Goal: Find specific page/section: Find specific page/section

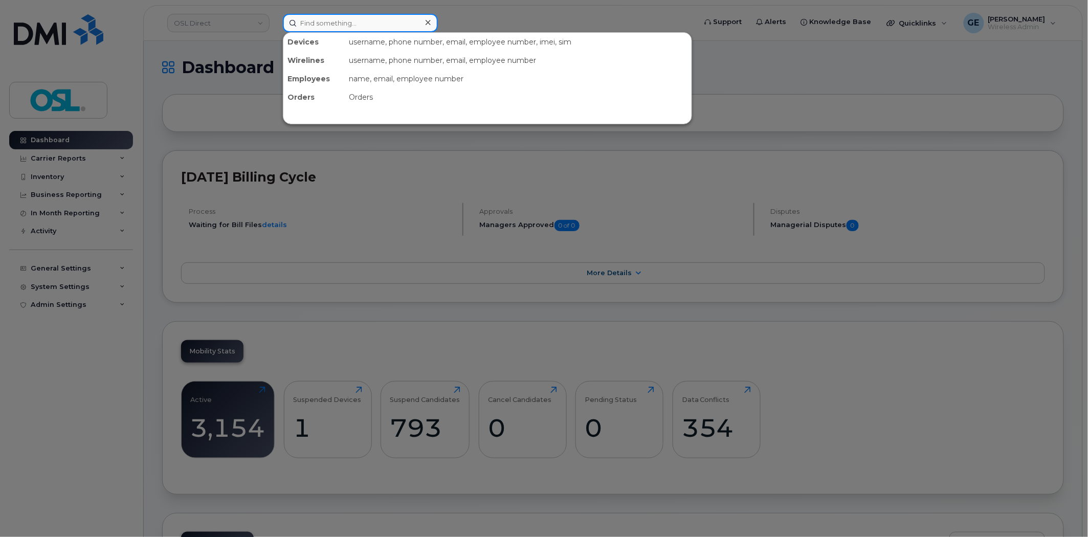
click at [386, 31] on div "Devices username, phone number, email, employee number, imei, sim Wirelines use…" at bounding box center [486, 23] width 407 height 18
paste input "(438) 356-6079"
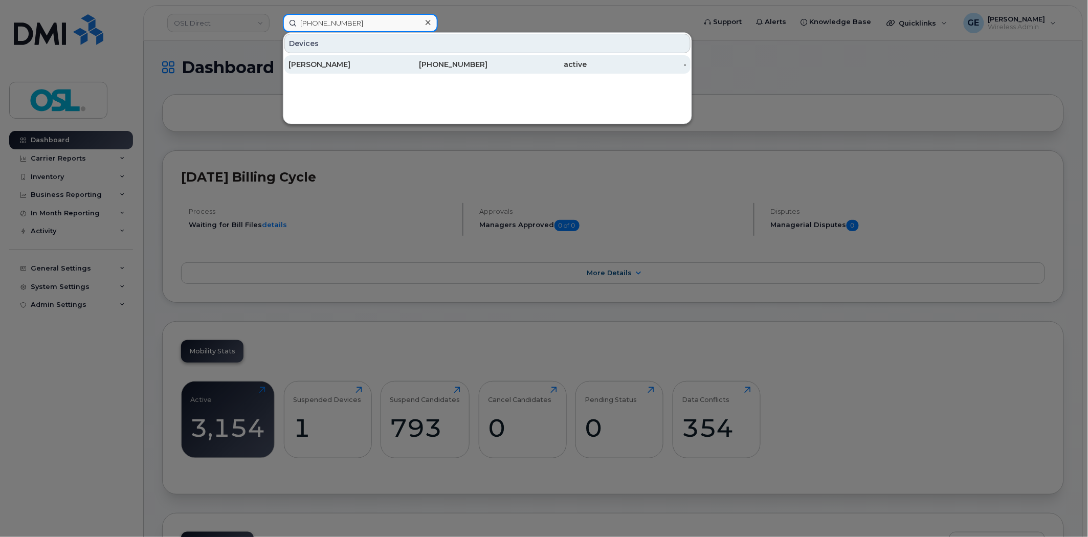
type input "(438) 356-6079"
drag, startPoint x: 367, startPoint y: 60, endPoint x: 375, endPoint y: 62, distance: 7.8
click at [367, 60] on div "Amine Djadi" at bounding box center [338, 64] width 100 height 10
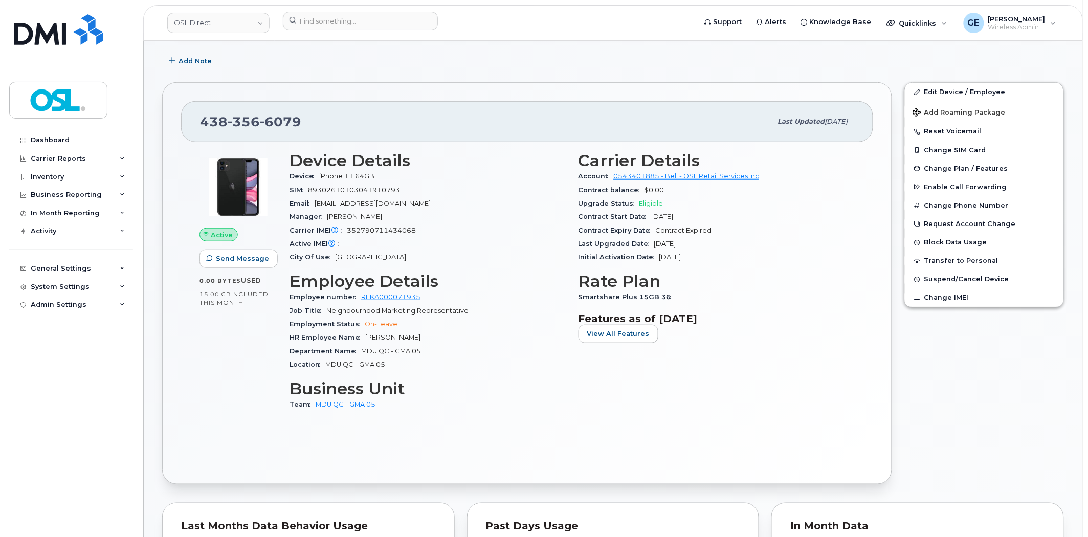
scroll to position [170, 0]
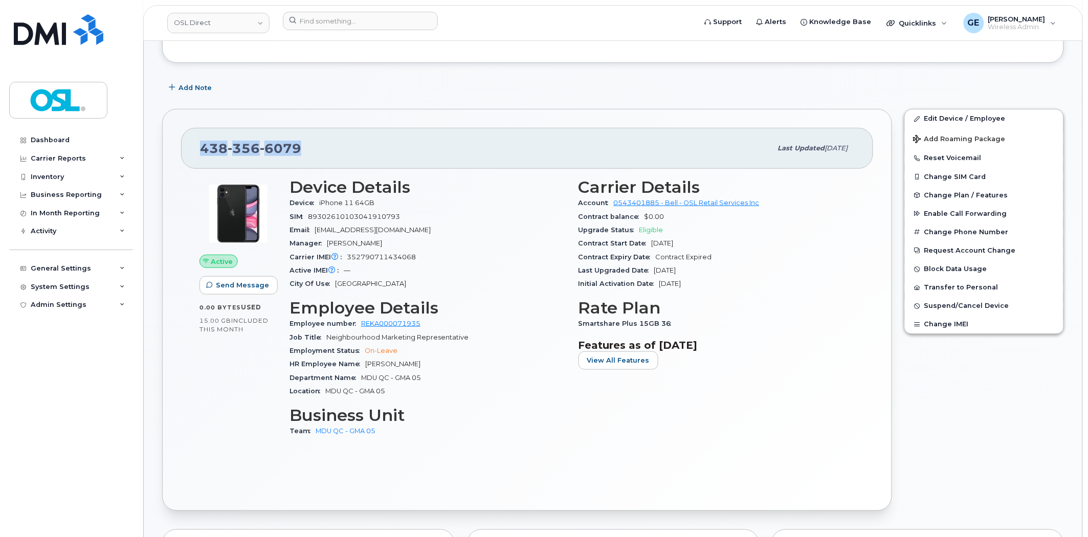
drag, startPoint x: 332, startPoint y: 151, endPoint x: 176, endPoint y: 152, distance: 156.0
click at [176, 152] on div "438 356 6079 Last updated Dec 24, 2024 Active Send Message 0.00 Bytes  used 15.…" at bounding box center [527, 310] width 730 height 402
copy span "438 356 6079"
drag, startPoint x: 313, startPoint y: 20, endPoint x: 330, endPoint y: 23, distance: 17.6
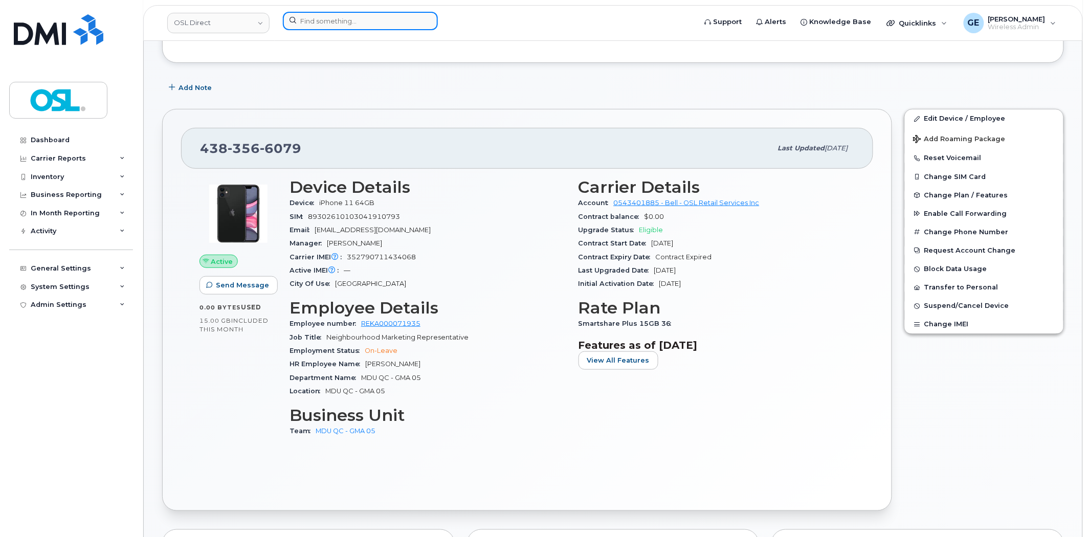
click at [313, 20] on input at bounding box center [360, 21] width 155 height 18
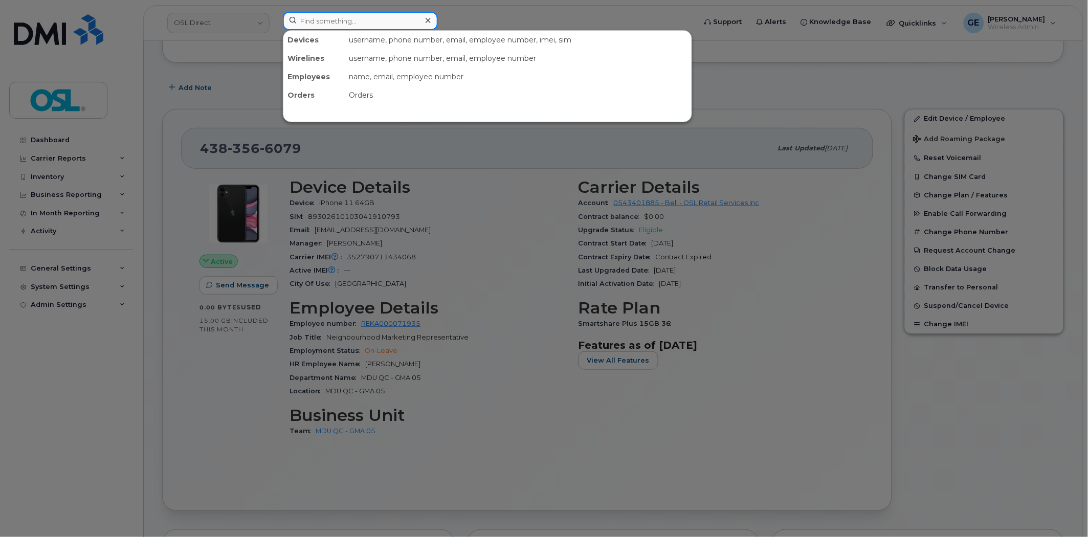
paste input "416 576 7958"
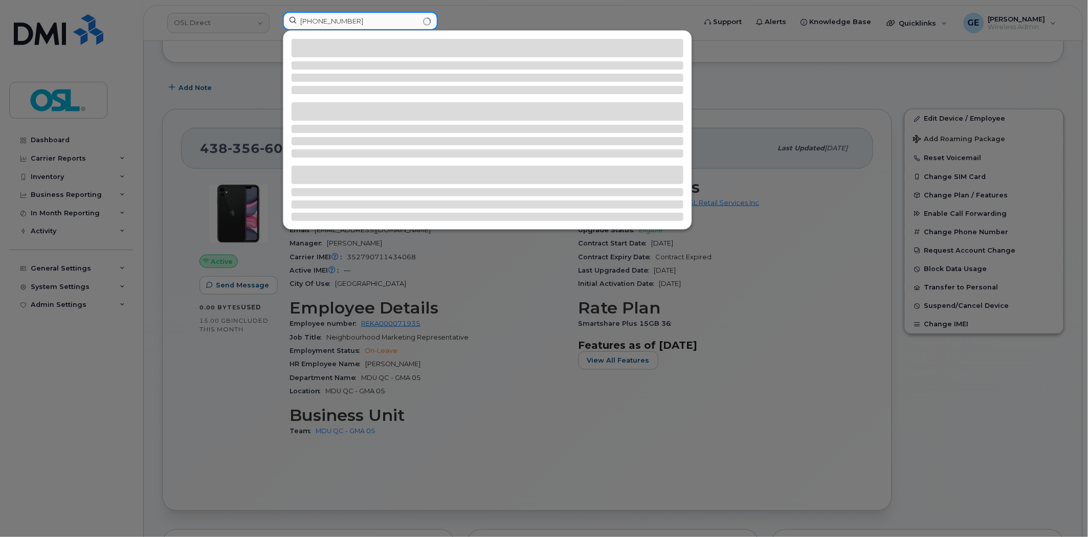
click at [333, 19] on input "416 576 7958" at bounding box center [360, 21] width 155 height 18
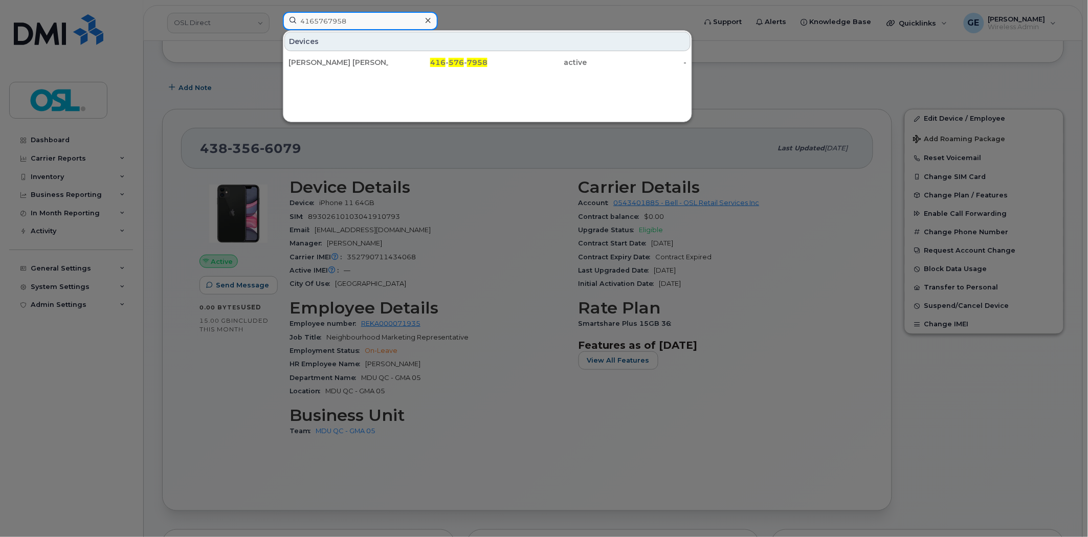
type input "4165767958"
click at [453, 256] on div at bounding box center [544, 268] width 1088 height 537
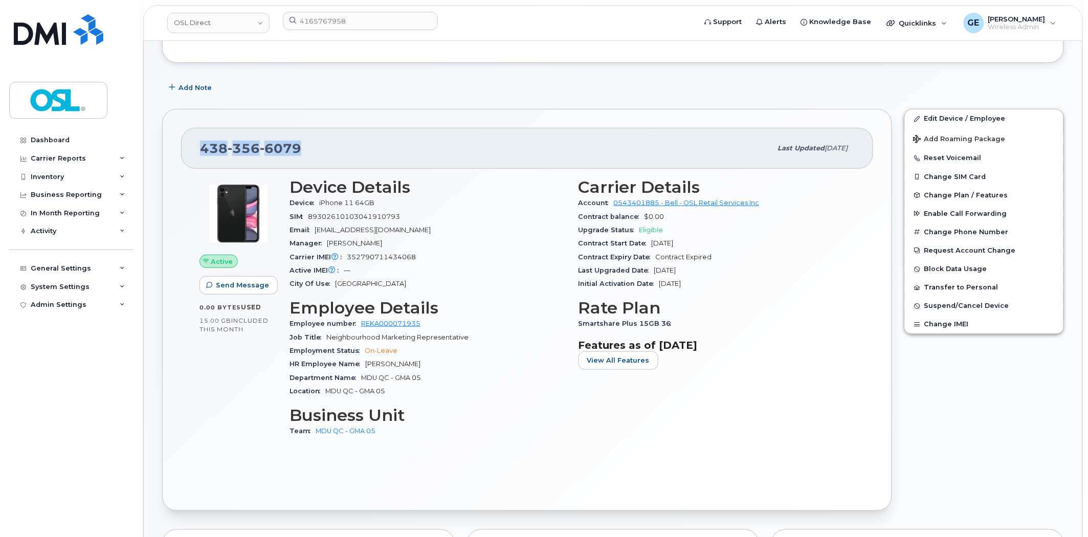
drag, startPoint x: 223, startPoint y: 147, endPoint x: 165, endPoint y: 151, distance: 58.4
click at [165, 151] on div "438 356 6079 Last updated Dec 24, 2024 Active Send Message 0.00 Bytes  used 15.…" at bounding box center [527, 310] width 730 height 402
copy span "438 356 6079"
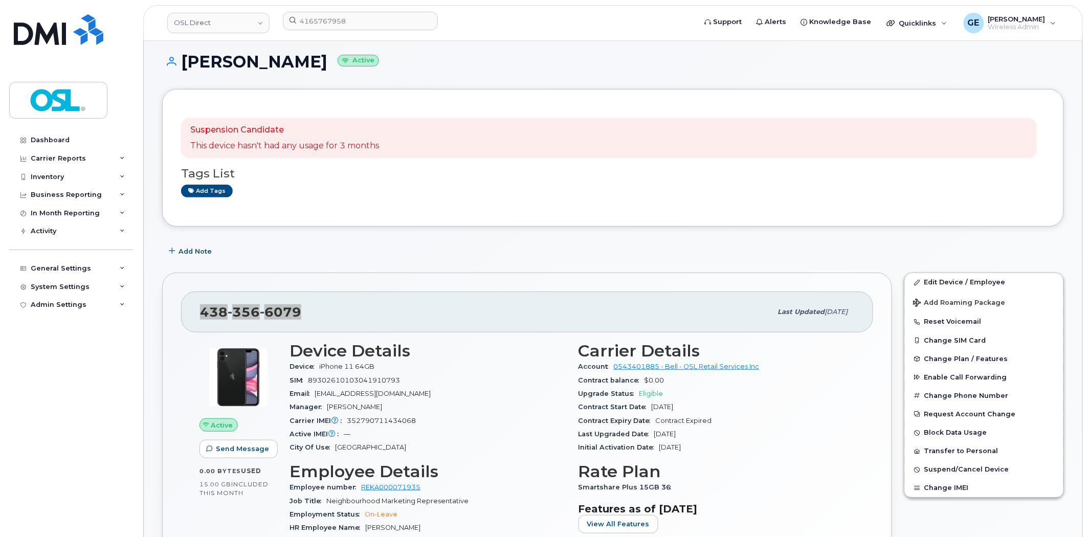
scroll to position [0, 0]
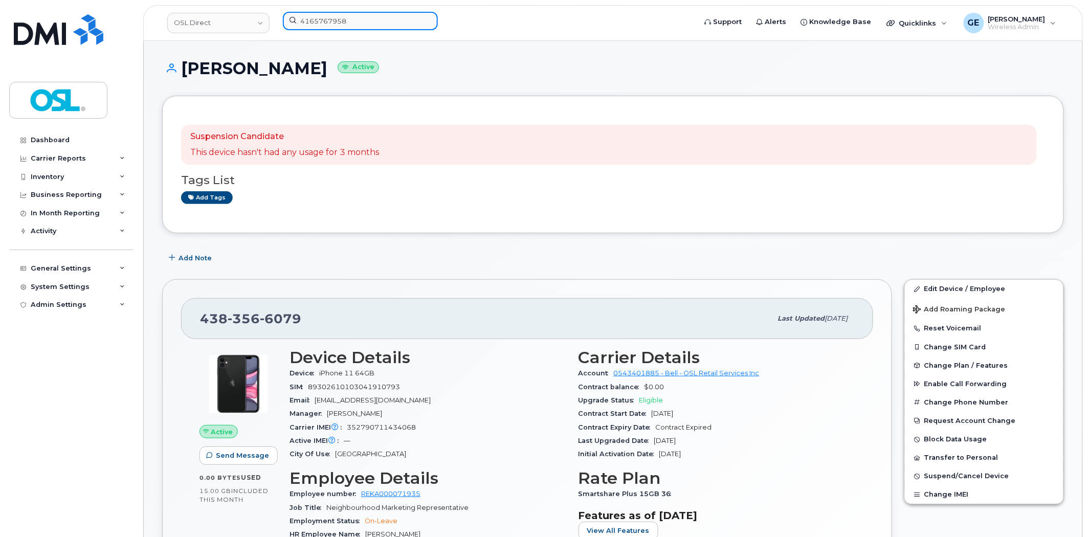
click at [397, 19] on input "4165767958" at bounding box center [360, 21] width 155 height 18
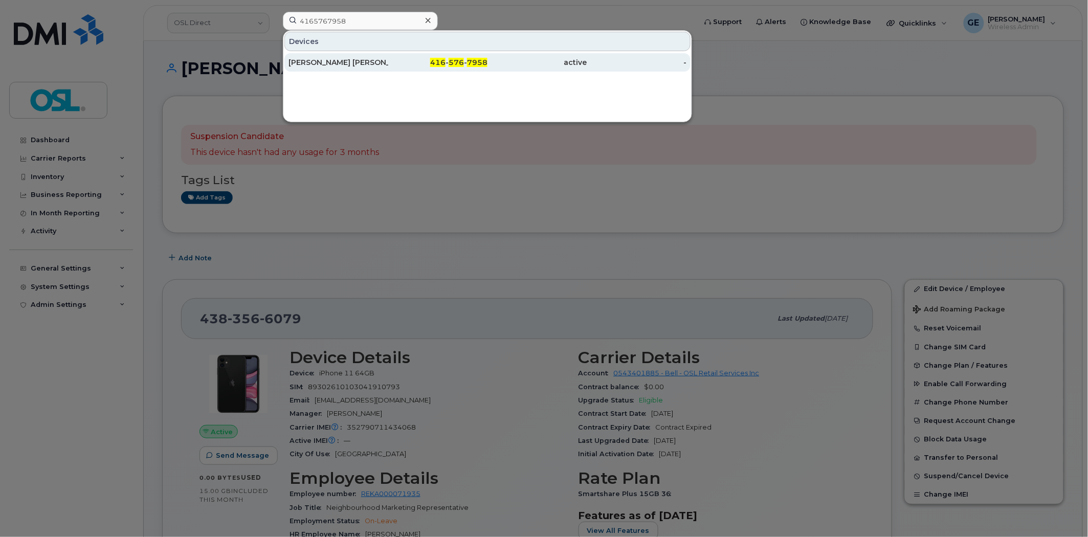
click at [326, 58] on div "Thi Thanh Truc Huynh" at bounding box center [338, 62] width 100 height 10
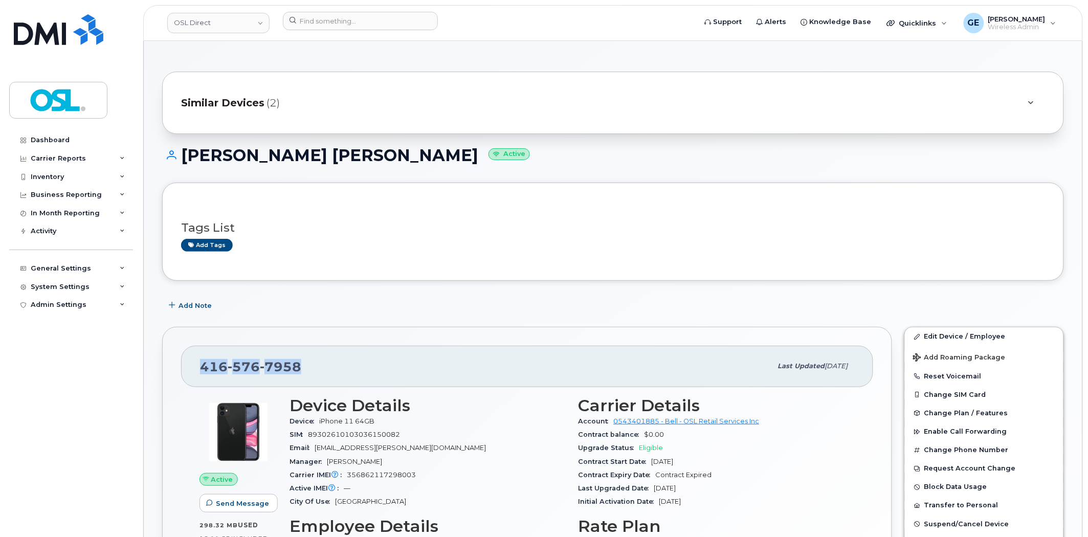
drag, startPoint x: 305, startPoint y: 361, endPoint x: 195, endPoint y: 369, distance: 110.7
click at [195, 369] on div "416 576 7958 Last updated Feb 12, 2025" at bounding box center [527, 366] width 692 height 41
click at [367, 13] on input at bounding box center [360, 21] width 155 height 18
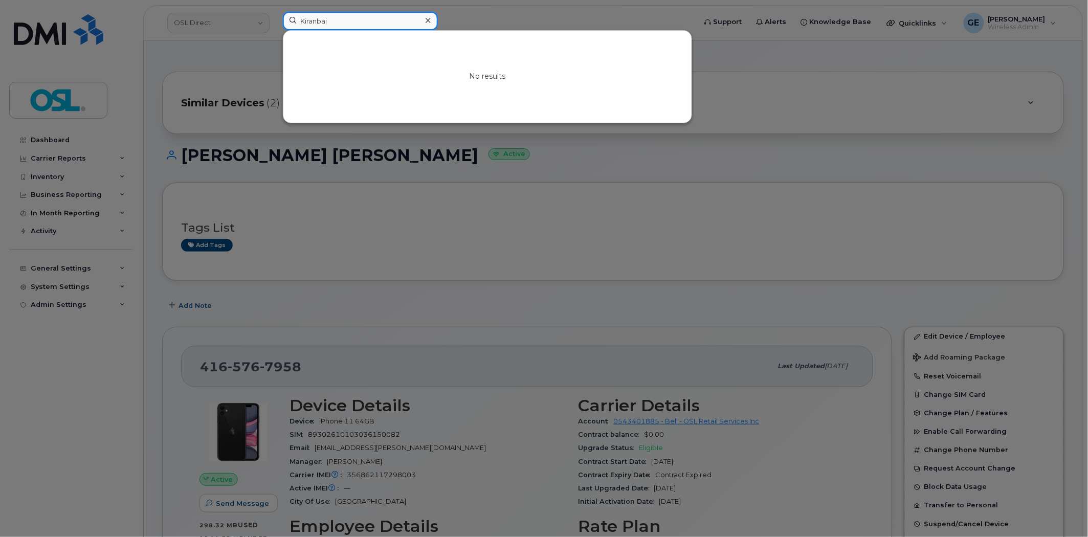
click at [360, 23] on input "Kiranbai" at bounding box center [360, 21] width 155 height 18
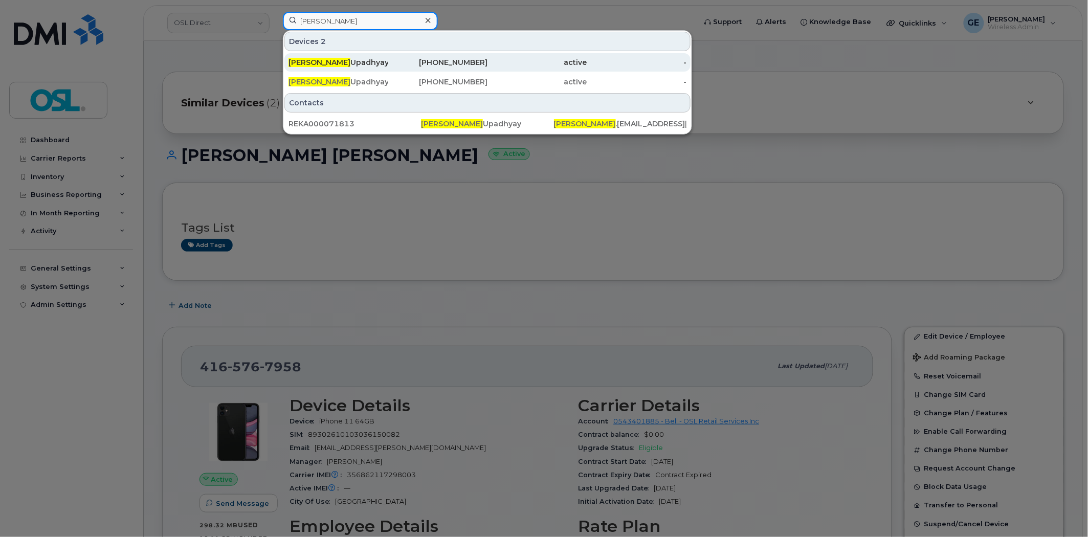
type input "kiranbhai"
click at [382, 63] on div "Kiranbhai Upadhyay" at bounding box center [338, 62] width 100 height 10
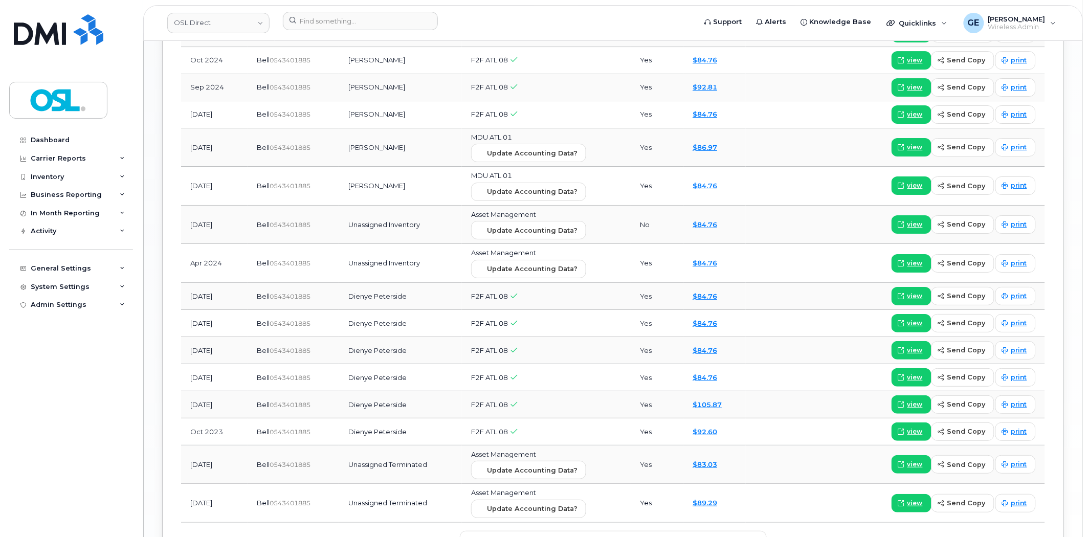
scroll to position [1337, 0]
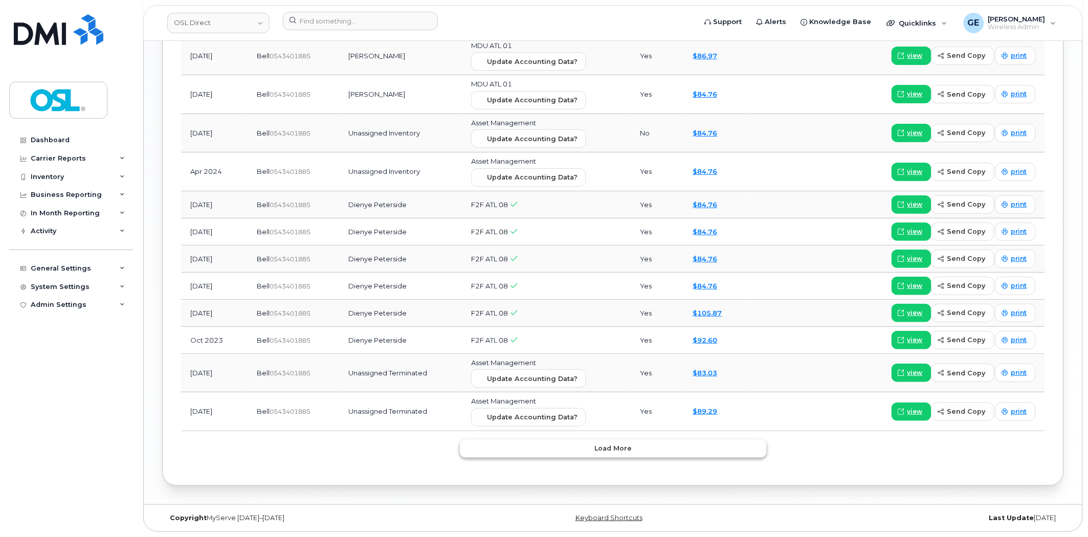
click at [518, 453] on button "Load more" at bounding box center [613, 448] width 307 height 18
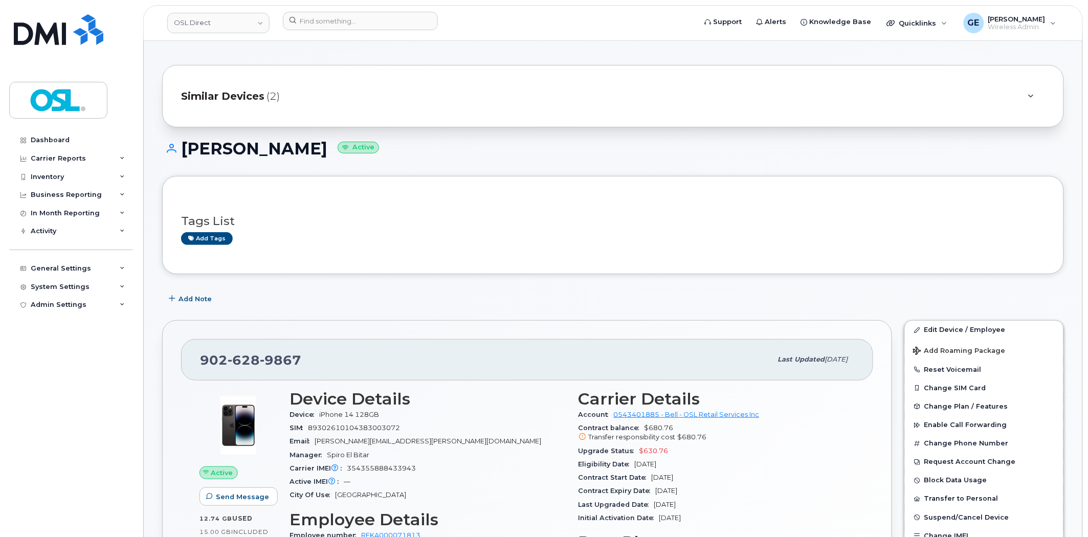
scroll to position [0, 0]
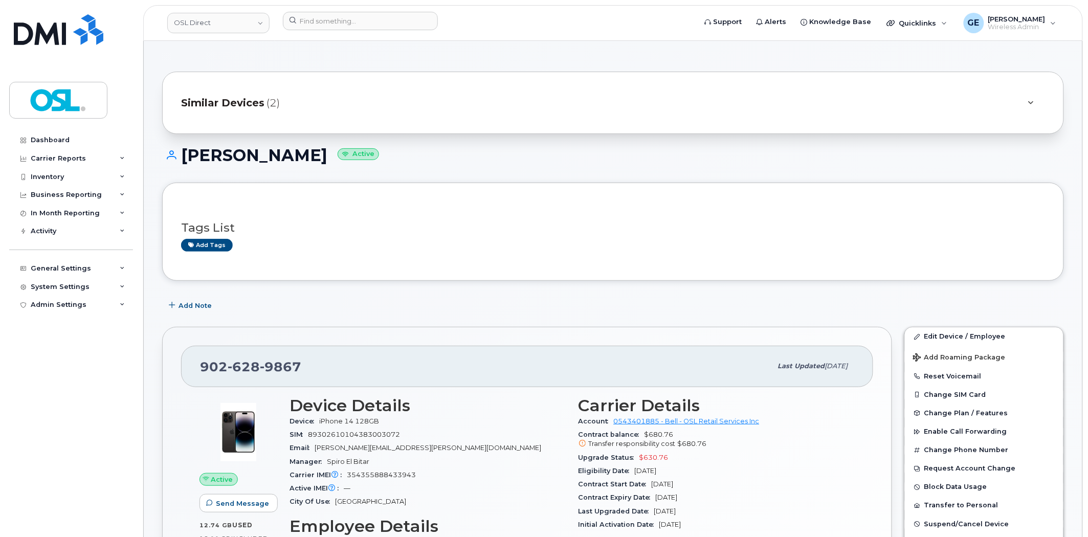
click at [222, 152] on h1 "[PERSON_NAME] Active" at bounding box center [613, 155] width 902 height 18
copy h1 "[PERSON_NAME]"
